Goal: Contribute content: Contribute content

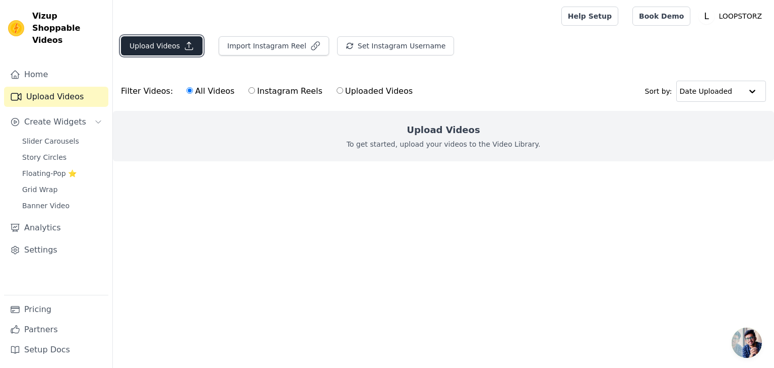
click at [187, 47] on icon "button" at bounding box center [189, 46] width 10 height 10
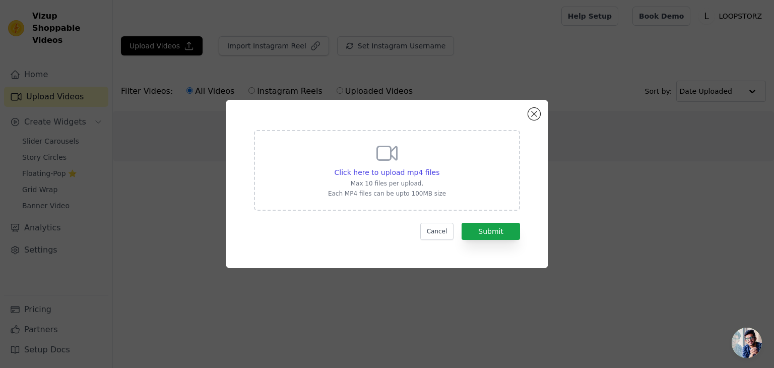
click at [424, 194] on p "Each MP4 files can be upto 100MB size" at bounding box center [387, 194] width 118 height 8
click at [439, 167] on input "Click here to upload mp4 files Max 10 files per upload. Each MP4 files can be u…" at bounding box center [439, 167] width 1 height 1
type input "C:\fakepath\AQP2ZMZROJtc-iGNw9EGgido4db24YEFLCQWVNILw_WrHeyEVXKB9SZSVmOC5HLQH_M…"
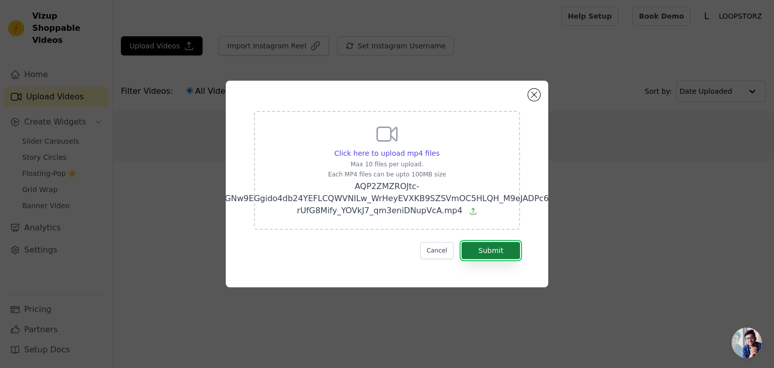
click at [479, 255] on button "Submit" at bounding box center [491, 250] width 58 height 17
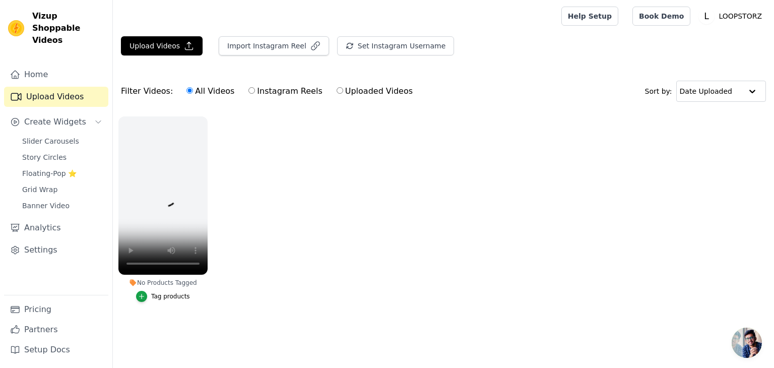
click at [254, 194] on ul "No Products Tagged Tag products" at bounding box center [444, 219] width 662 height 217
click at [206, 113] on button "No Products Tagged Tag products" at bounding box center [206, 118] width 10 height 10
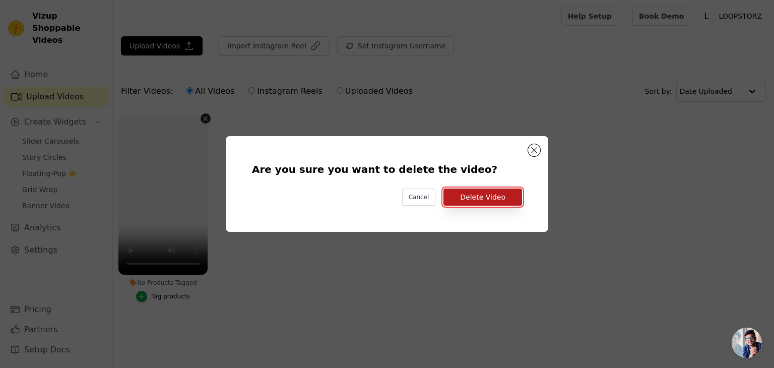
click at [511, 193] on button "Delete Video" at bounding box center [483, 197] width 79 height 17
